Goal: Task Accomplishment & Management: Complete application form

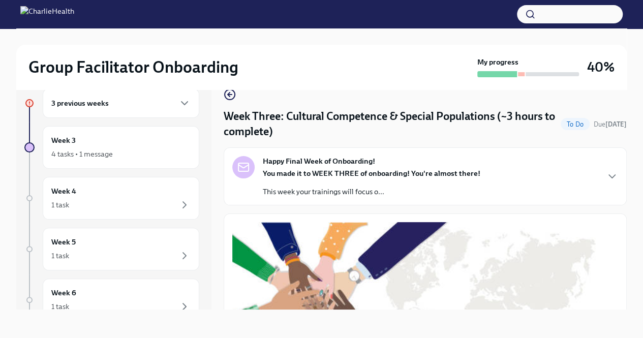
scroll to position [746, 0]
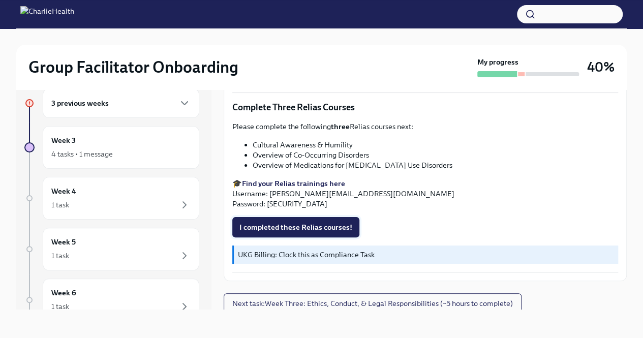
click at [292, 222] on span "I completed these Relias courses!" at bounding box center [295, 227] width 113 height 10
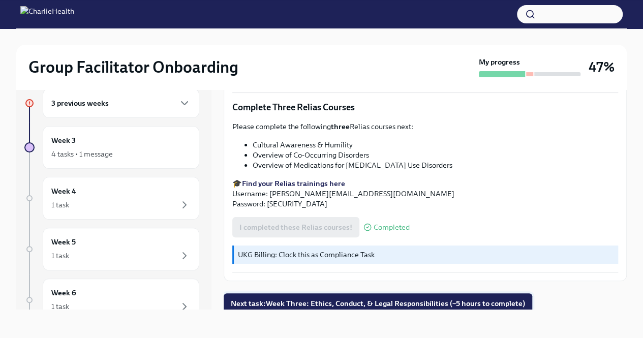
click at [311, 299] on span "Next task : Week Three: Ethics, Conduct, & Legal Responsibilities (~5 hours to …" at bounding box center [378, 303] width 294 height 10
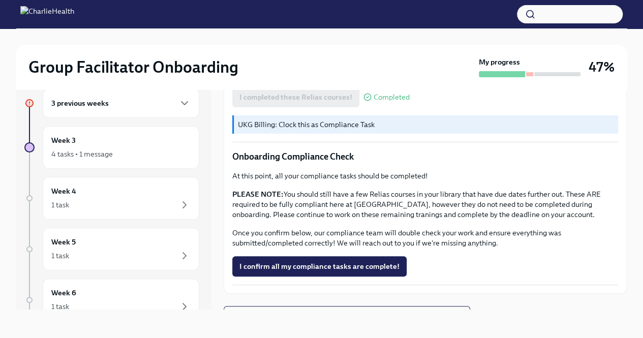
scroll to position [589, 0]
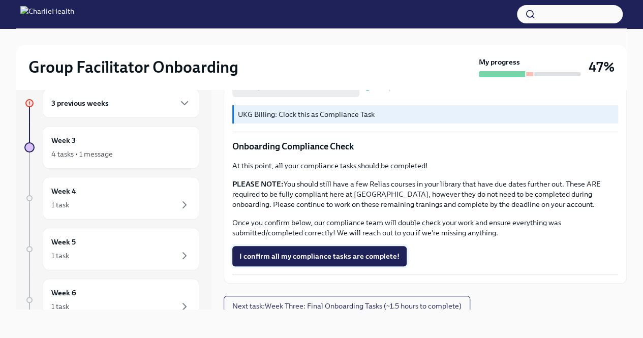
click at [319, 251] on span "I confirm all my compliance tasks are complete!" at bounding box center [319, 256] width 160 height 10
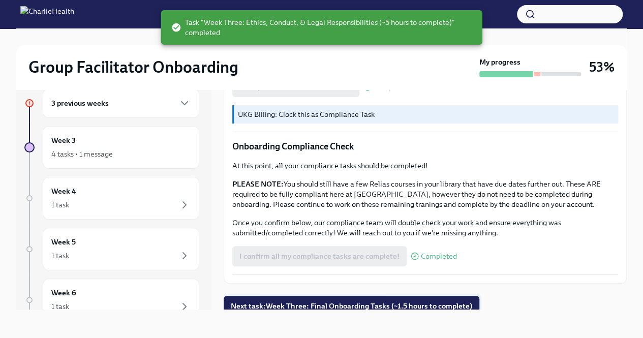
click at [340, 303] on span "Next task : Week Three: Final Onboarding Tasks (~1.5 hours to complete)" at bounding box center [351, 306] width 241 height 10
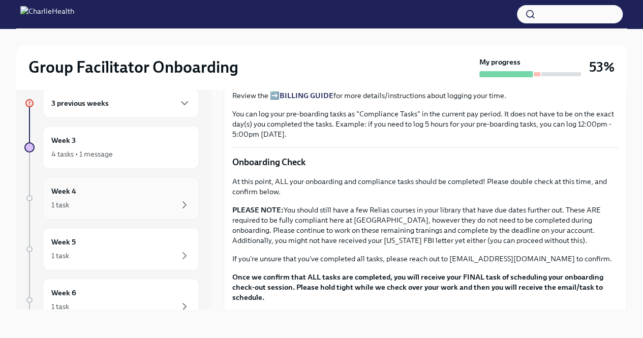
scroll to position [716, 0]
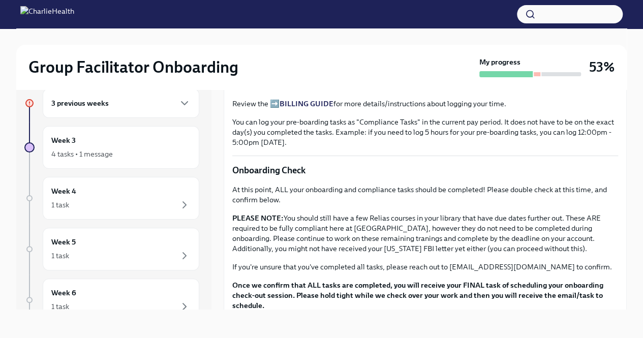
click at [71, 103] on h6 "3 previous weeks" at bounding box center [79, 103] width 57 height 11
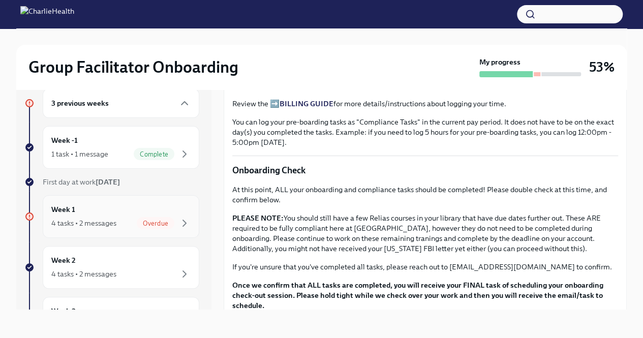
click at [119, 215] on div "Week 1 4 tasks • 2 messages Overdue" at bounding box center [120, 216] width 139 height 25
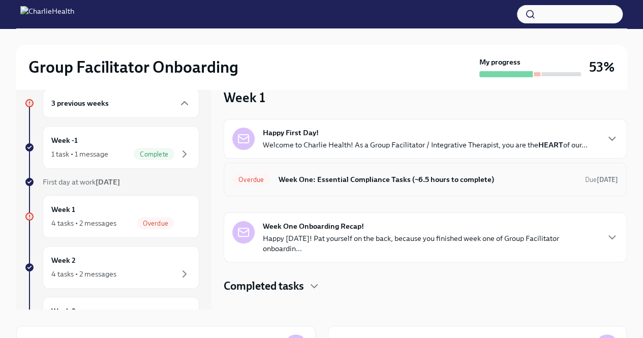
click at [312, 177] on h6 "Week One: Essential Compliance Tasks (~6.5 hours to complete)" at bounding box center [427, 179] width 299 height 11
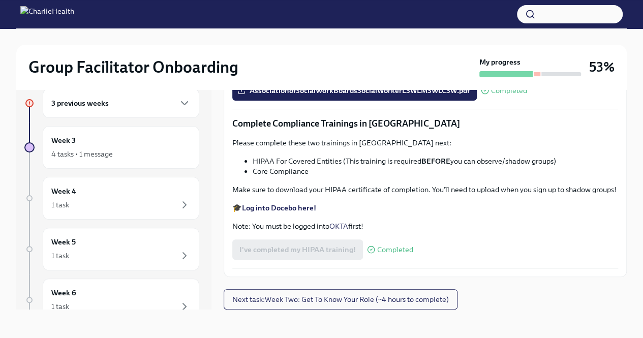
scroll to position [2353, 0]
click at [313, 293] on button "Next task : Week Two: Get To Know Your Role (~4 hours to complete)" at bounding box center [341, 299] width 234 height 20
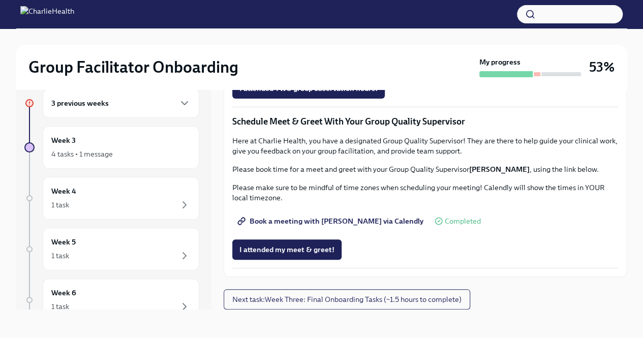
scroll to position [864, 0]
click at [328, 93] on span "I attended TWO group observation hours!" at bounding box center [308, 88] width 138 height 10
click at [367, 293] on button "Next task : Week Three: Final Onboarding Tasks (~1.5 hours to complete)" at bounding box center [347, 299] width 246 height 20
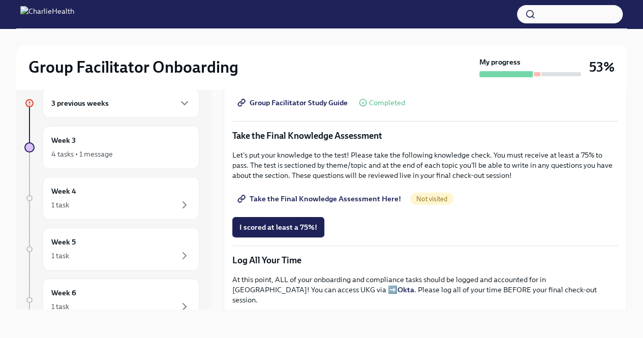
scroll to position [508, 0]
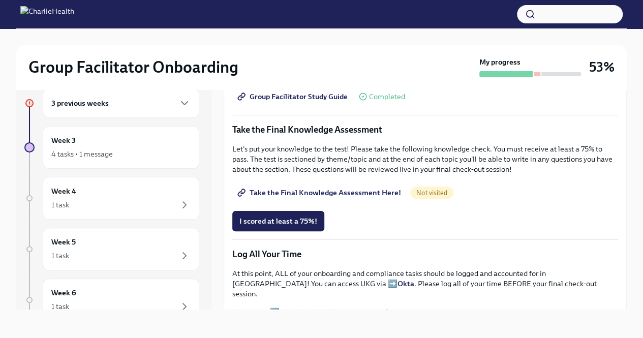
click at [363, 187] on span "Take the Final Knowledge Assessment Here!" at bounding box center [320, 192] width 162 height 10
click at [300, 216] on span "I scored at least a 75%!" at bounding box center [278, 221] width 78 height 10
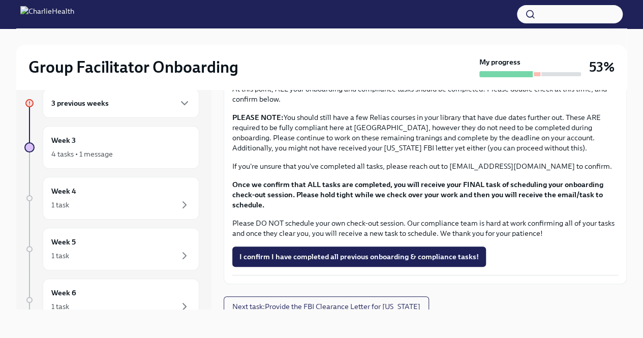
scroll to position [818, 0]
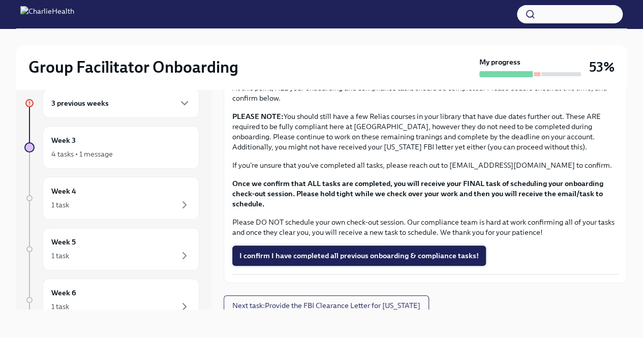
click at [390, 250] on span "I confirm I have completed all previous onboarding & compliance tasks!" at bounding box center [358, 255] width 239 height 10
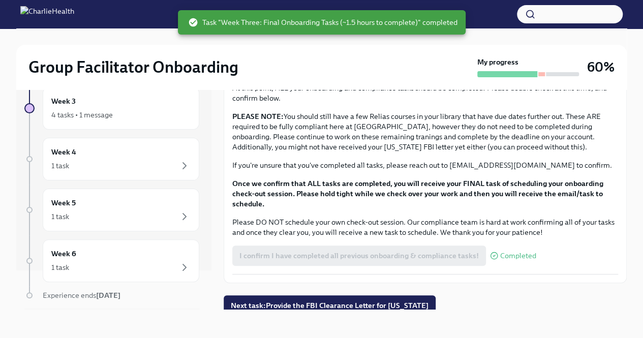
scroll to position [69, 0]
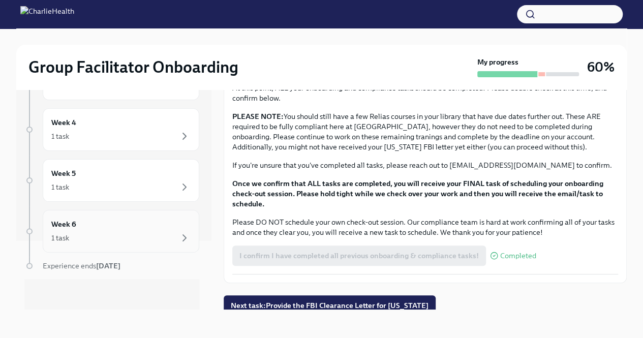
click at [140, 236] on div "1 task" at bounding box center [120, 238] width 139 height 12
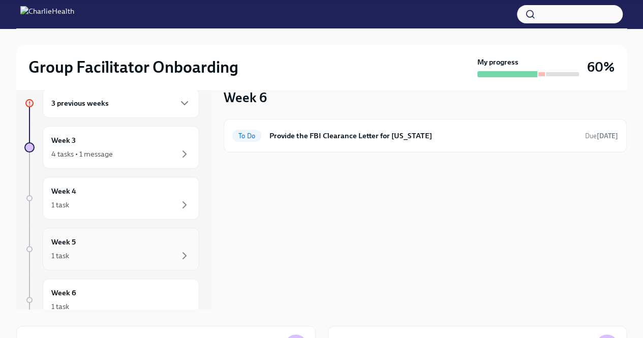
click at [122, 243] on div "Week 5 1 task" at bounding box center [120, 248] width 139 height 25
click at [120, 245] on div "Week 5 1 task" at bounding box center [120, 248] width 139 height 25
click at [121, 199] on div "1 task" at bounding box center [120, 205] width 139 height 12
click at [137, 156] on div "4 tasks • 1 message" at bounding box center [120, 154] width 139 height 12
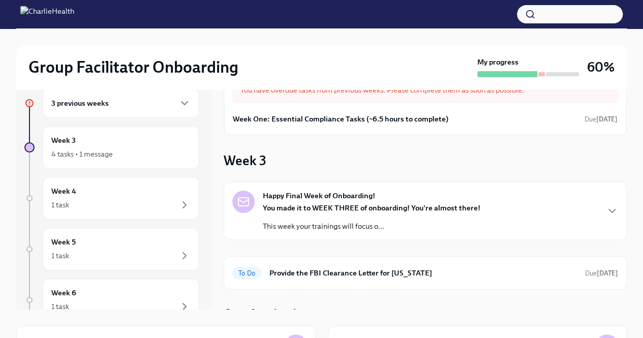
scroll to position [30, 0]
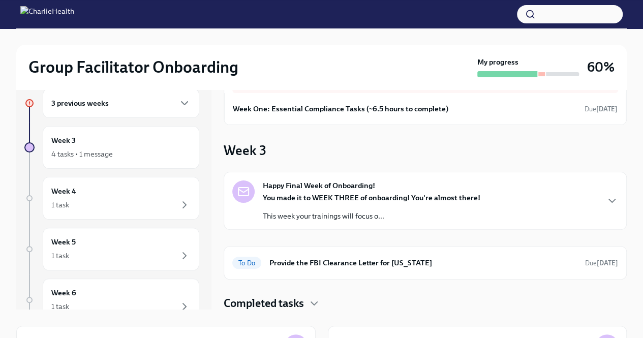
click at [364, 193] on strong "You made it to WEEK THREE of onboarding! You're almost there!" at bounding box center [371, 197] width 217 height 9
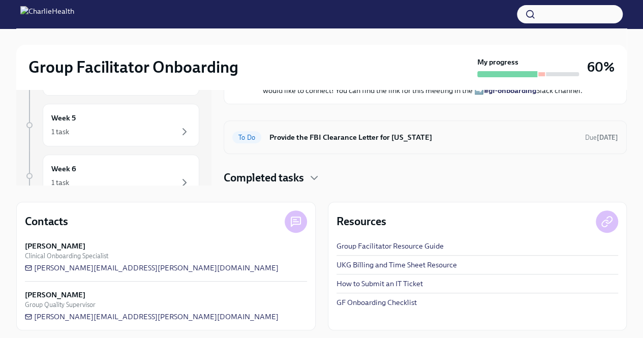
scroll to position [145, 0]
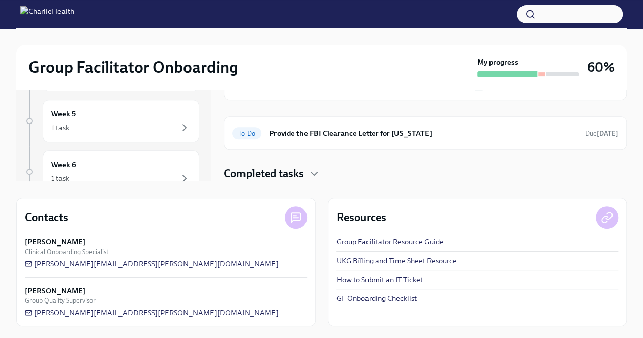
click at [300, 171] on h4 "Completed tasks" at bounding box center [264, 173] width 80 height 15
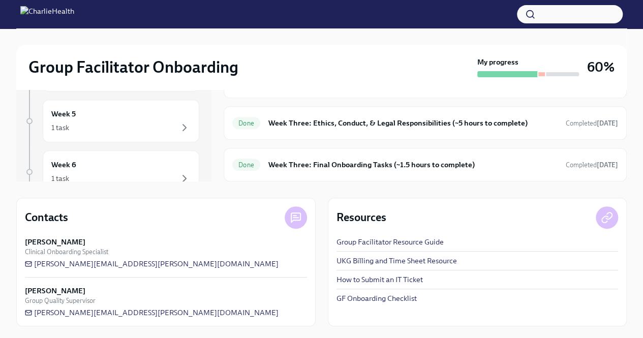
click at [319, 55] on icon "button" at bounding box center [314, 49] width 12 height 12
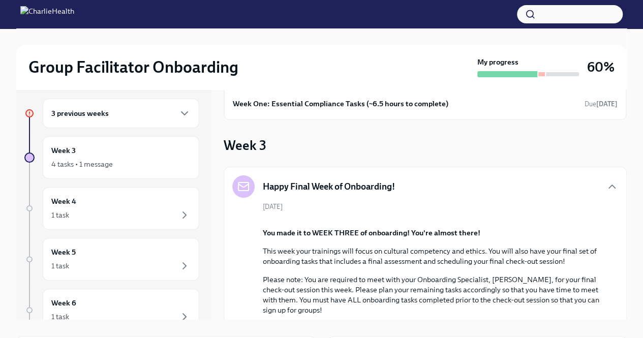
scroll to position [0, 0]
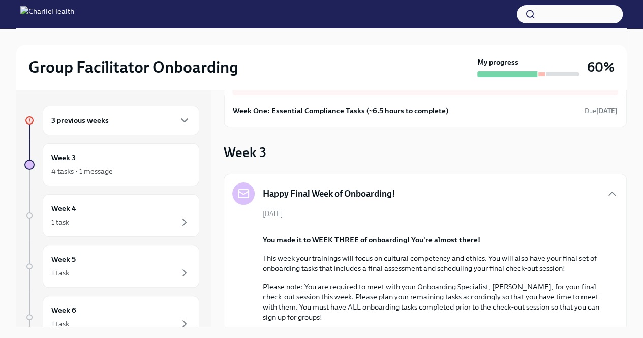
click at [131, 126] on div "3 previous weeks" at bounding box center [120, 120] width 139 height 12
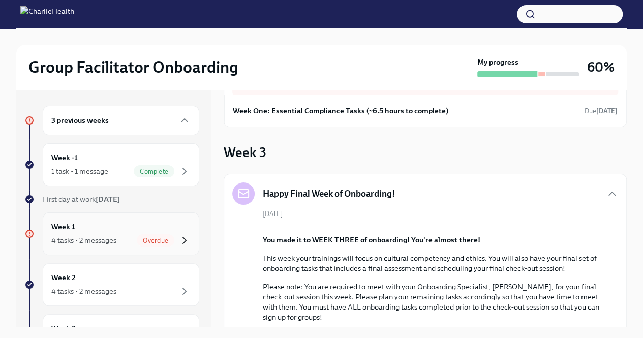
click at [178, 236] on icon "button" at bounding box center [184, 240] width 12 height 12
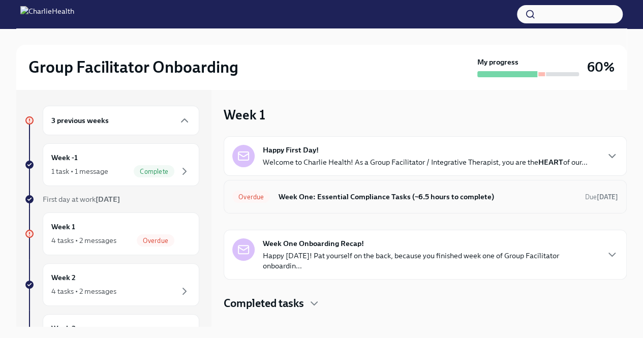
click at [331, 202] on div "Overdue Week One: Essential Compliance Tasks (~6.5 hours to complete) Due [DATE]" at bounding box center [425, 196] width 386 height 16
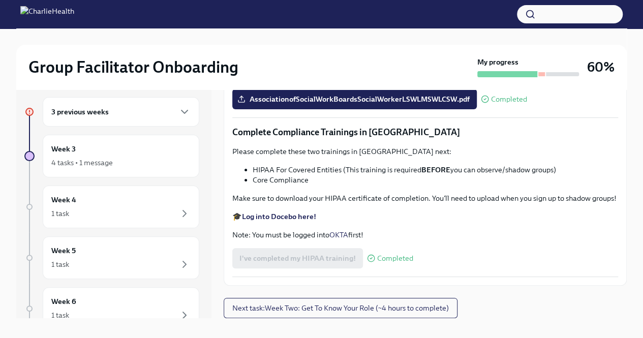
scroll to position [17, 0]
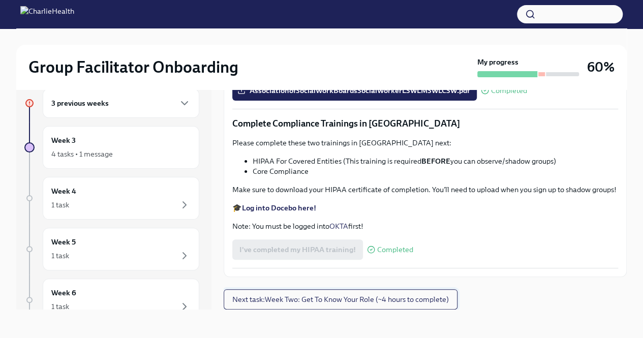
click at [372, 307] on button "Next task : Week Two: Get To Know Your Role (~4 hours to complete)" at bounding box center [341, 299] width 234 height 20
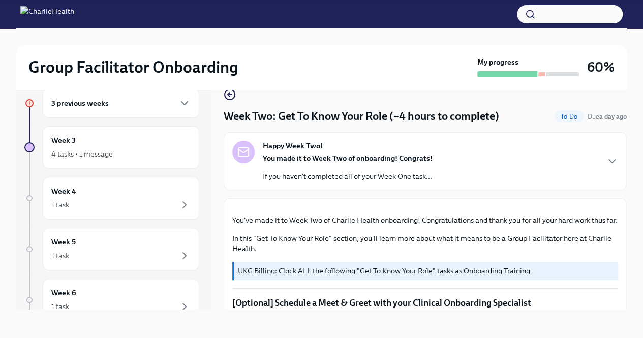
click at [538, 73] on div at bounding box center [541, 74] width 7 height 4
